Goal: Task Accomplishment & Management: Complete application form

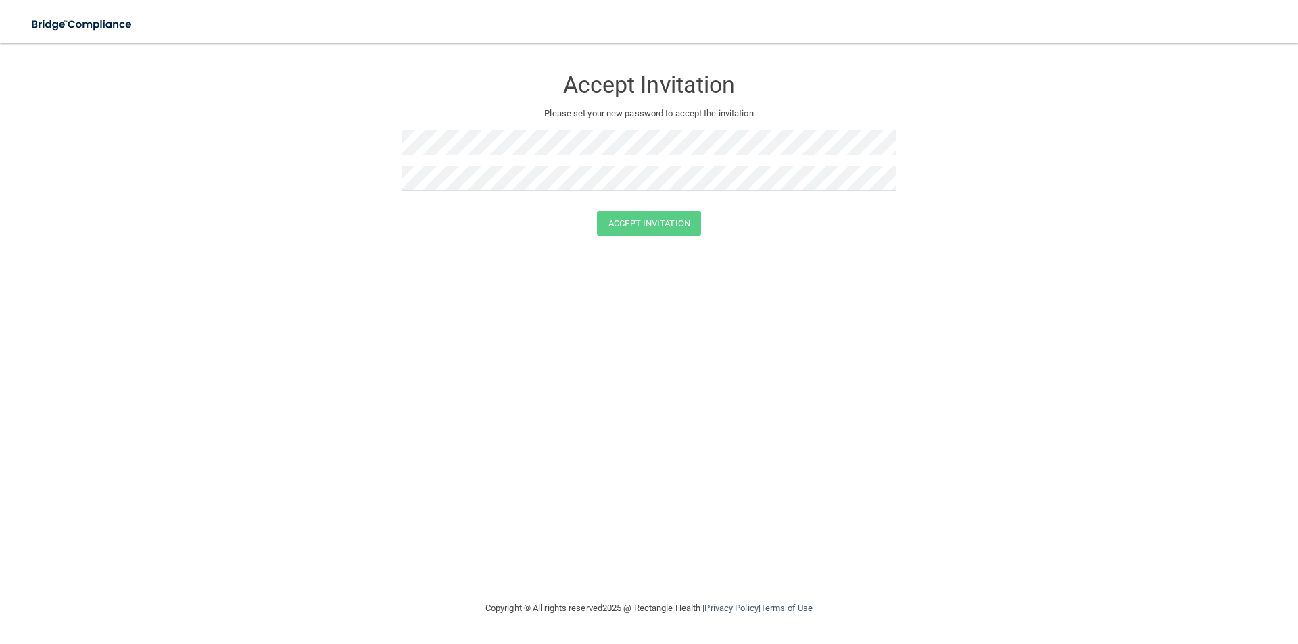
click at [528, 126] on div "Accept Invitation Please set your new password to accept the invitation" at bounding box center [649, 134] width 494 height 154
click at [665, 222] on button "Accept Invitation" at bounding box center [649, 223] width 104 height 25
drag, startPoint x: 471, startPoint y: 164, endPoint x: 446, endPoint y: 164, distance: 25.0
click at [446, 164] on div at bounding box center [649, 148] width 494 height 35
click at [669, 241] on button "Accept Invitation" at bounding box center [649, 243] width 104 height 25
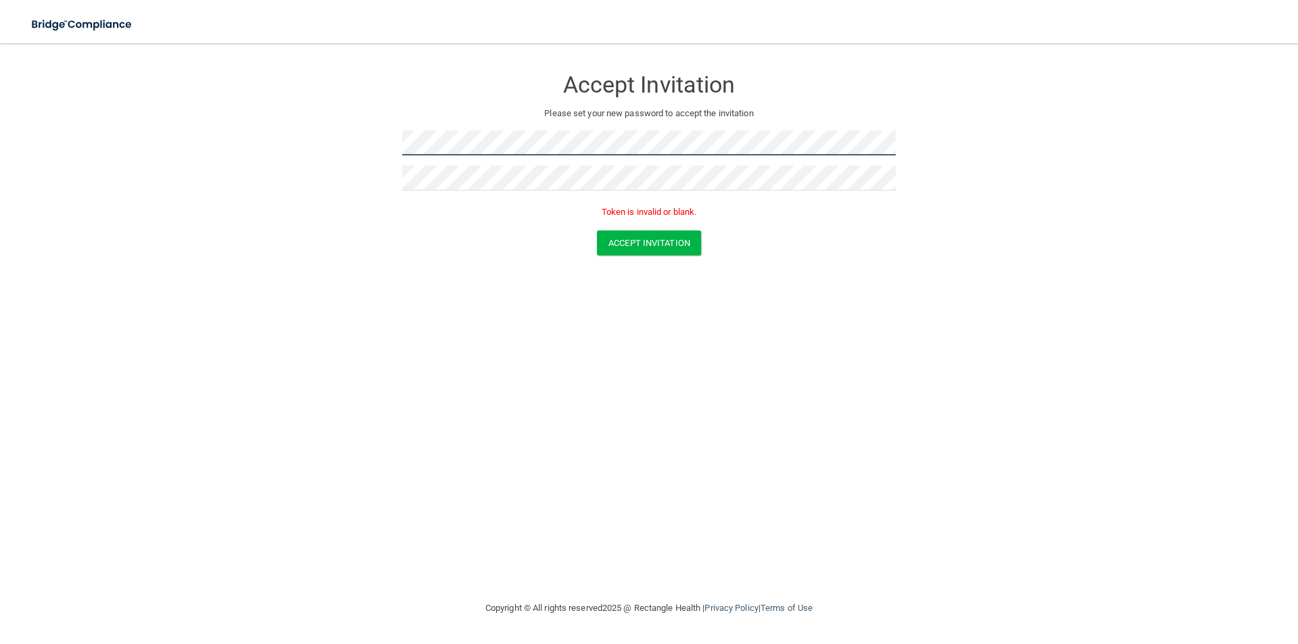
click at [361, 140] on form "Accept Invitation Please set your new password to accept the invitation Token i…" at bounding box center [649, 164] width 1244 height 215
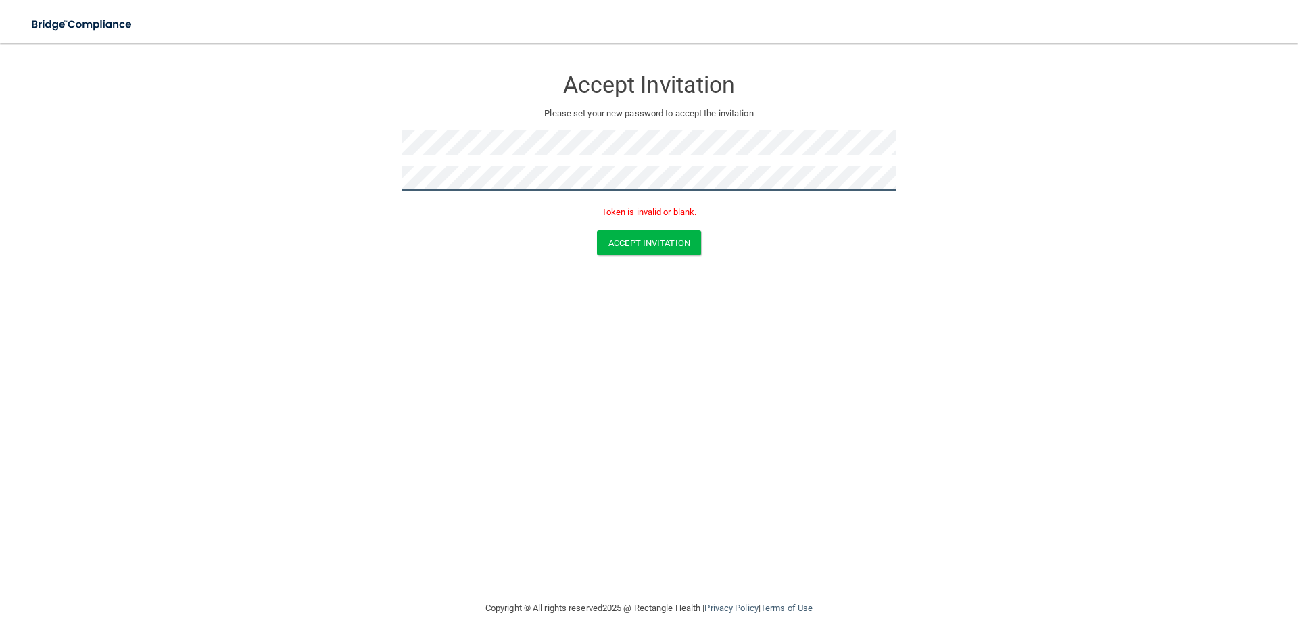
click at [312, 143] on form "Accept Invitation Please set your new password to accept the invitation Token i…" at bounding box center [649, 164] width 1244 height 215
drag, startPoint x: 760, startPoint y: 529, endPoint x: 683, endPoint y: 392, distance: 157.4
click at [760, 506] on div "Accept Invitation Please set your new password to accept the invitation Token i…" at bounding box center [649, 322] width 1244 height 530
click at [657, 251] on button "Accept Invitation" at bounding box center [649, 243] width 104 height 25
click at [740, 460] on div "Accept Invitation Please set your new password to accept the invitation Token i…" at bounding box center [649, 322] width 1244 height 530
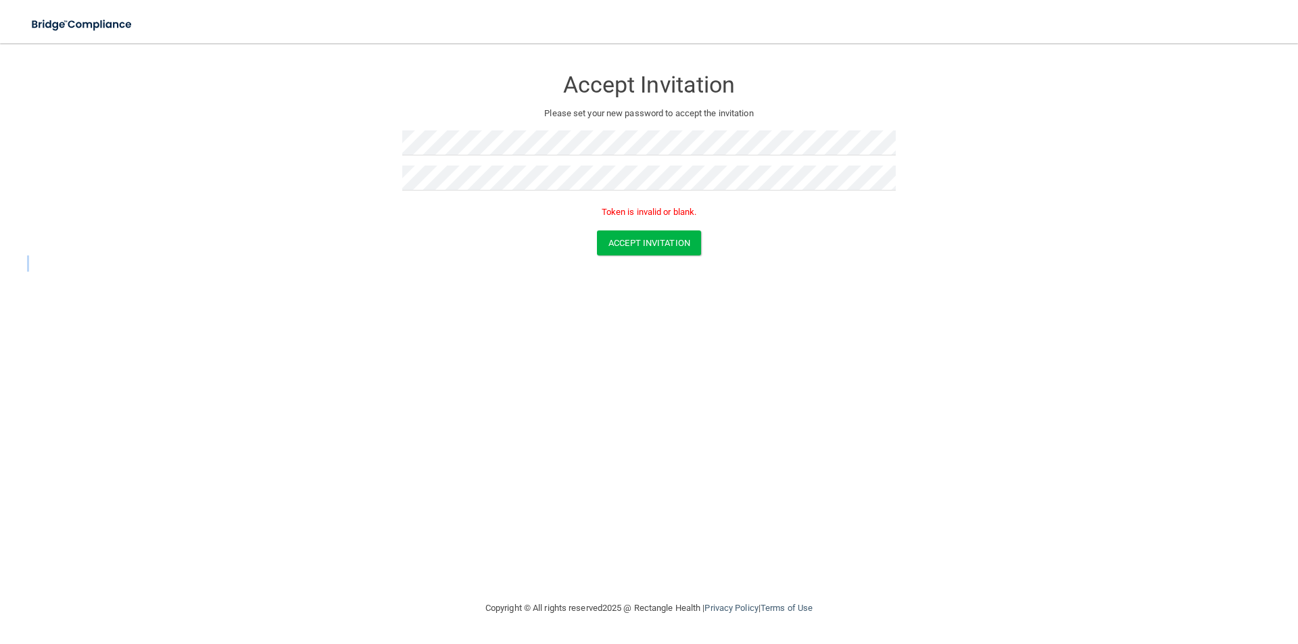
click at [740, 460] on div "Accept Invitation Please set your new password to accept the invitation Token i…" at bounding box center [649, 322] width 1244 height 530
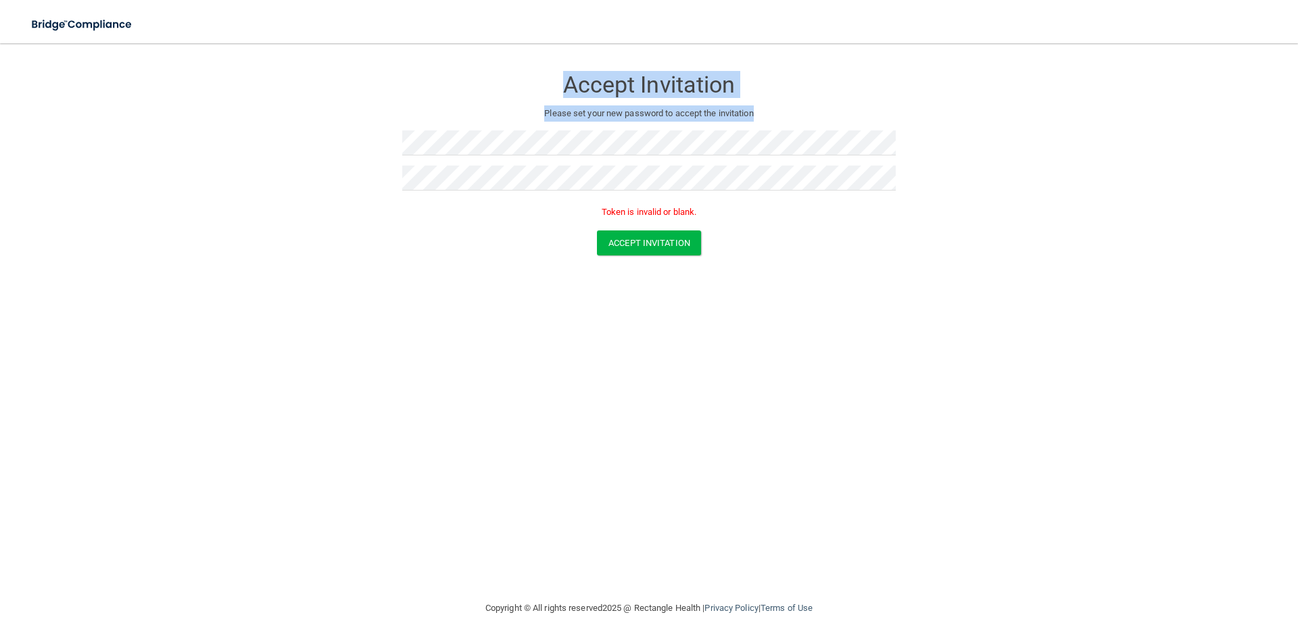
drag, startPoint x: 754, startPoint y: 113, endPoint x: 523, endPoint y: 89, distance: 232.5
click at [523, 89] on div "Accept Invitation Please set your new password to accept the invitation Token i…" at bounding box center [649, 144] width 494 height 174
copy div "Accept Invitation Please set your new password to accept the invitation"
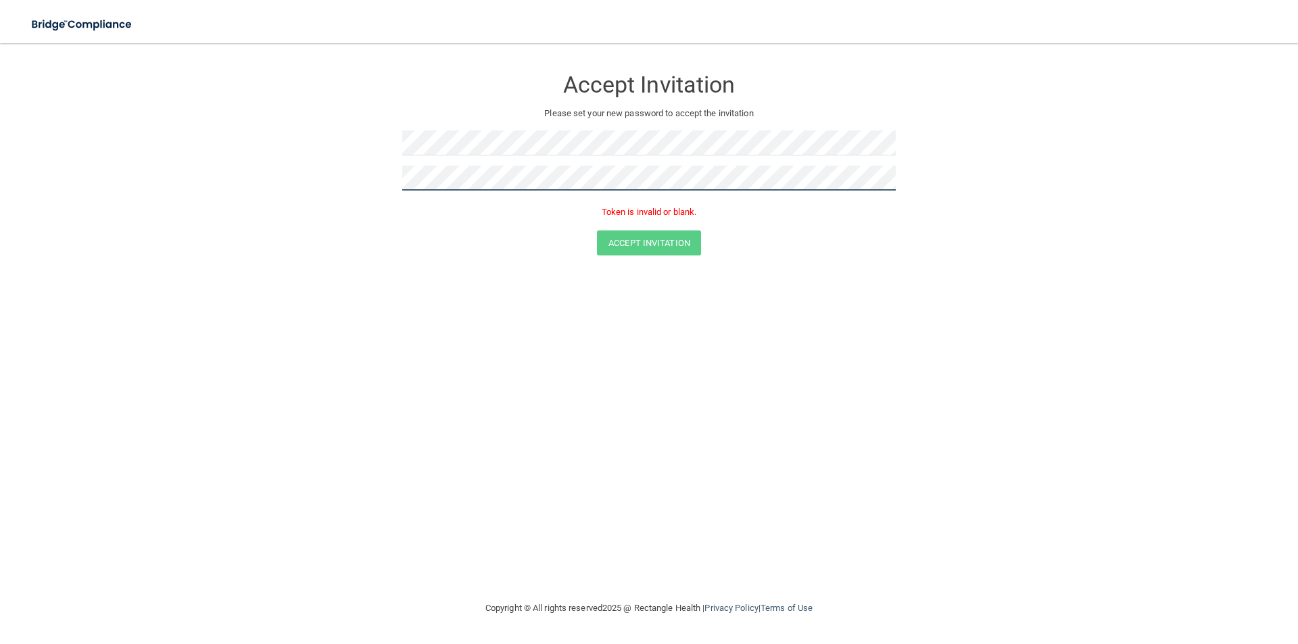
click at [350, 181] on form "Accept Invitation Please set your new password to accept the invitation Token i…" at bounding box center [649, 164] width 1244 height 215
drag, startPoint x: 696, startPoint y: 212, endPoint x: 592, endPoint y: 212, distance: 104.1
click at [592, 212] on p "Token is invalid or blank." at bounding box center [649, 212] width 494 height 16
copy p "Token is invalid or blank"
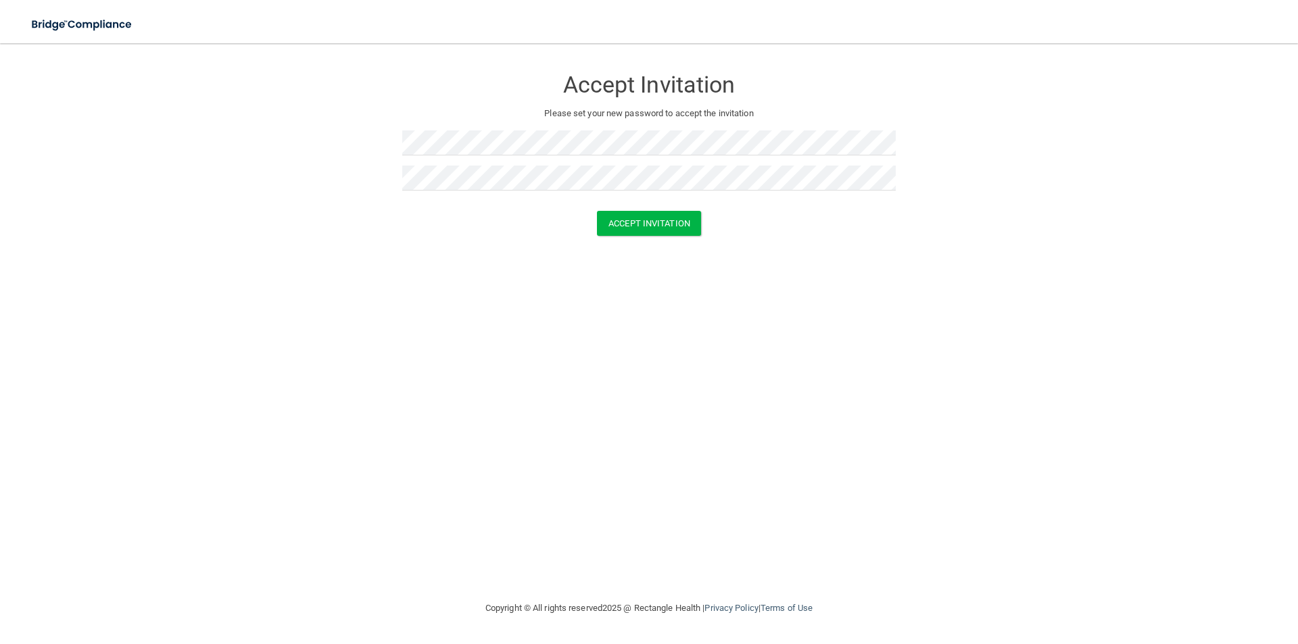
drag, startPoint x: 811, startPoint y: 359, endPoint x: 776, endPoint y: 316, distance: 55.2
click at [807, 358] on div "Accept Invitation Please set your new password to accept the invitation Accept …" at bounding box center [649, 322] width 1244 height 530
click at [688, 226] on button "Accept Invitation" at bounding box center [649, 223] width 104 height 25
